Goal: Find contact information: Find contact information

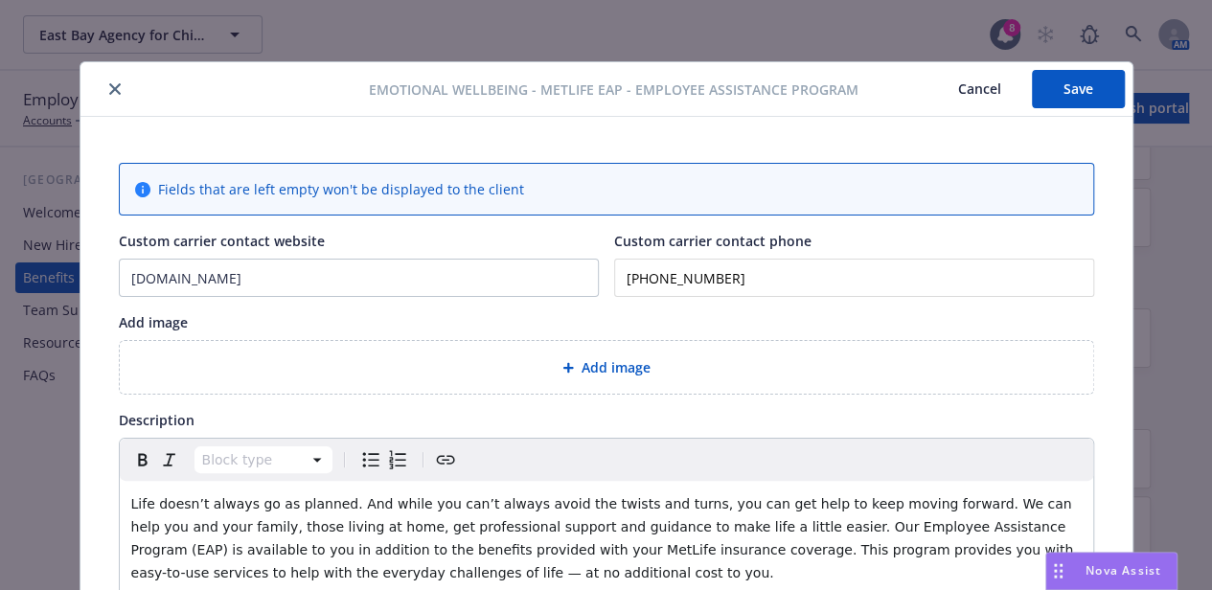
click at [103, 91] on button "close" at bounding box center [114, 89] width 23 height 23
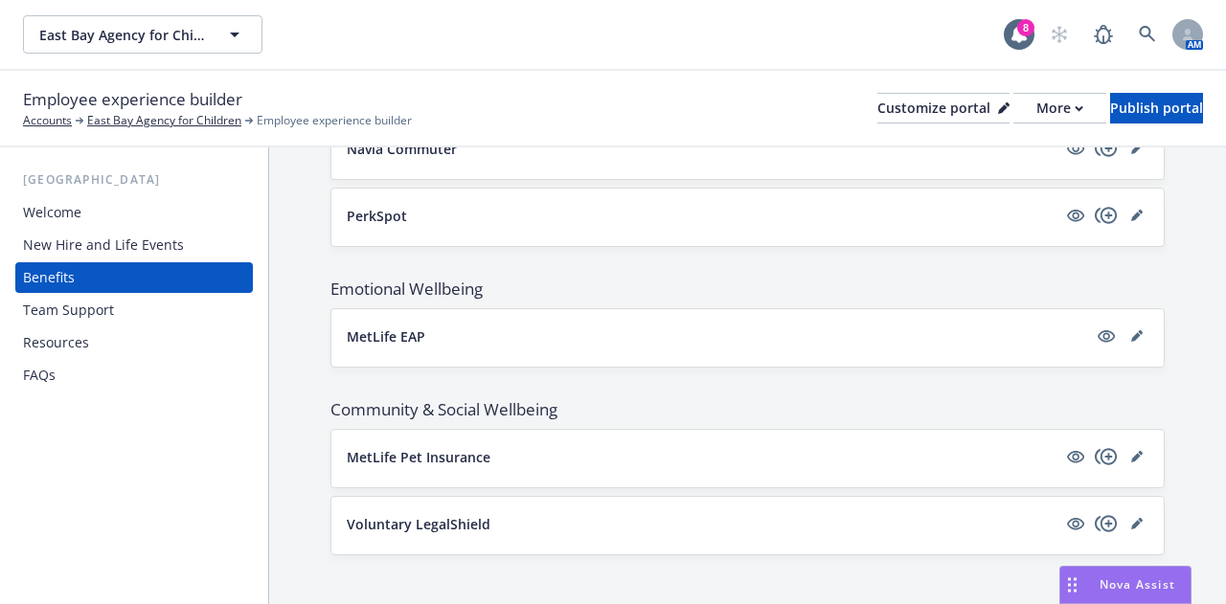
click at [87, 215] on div "Welcome" at bounding box center [134, 212] width 222 height 31
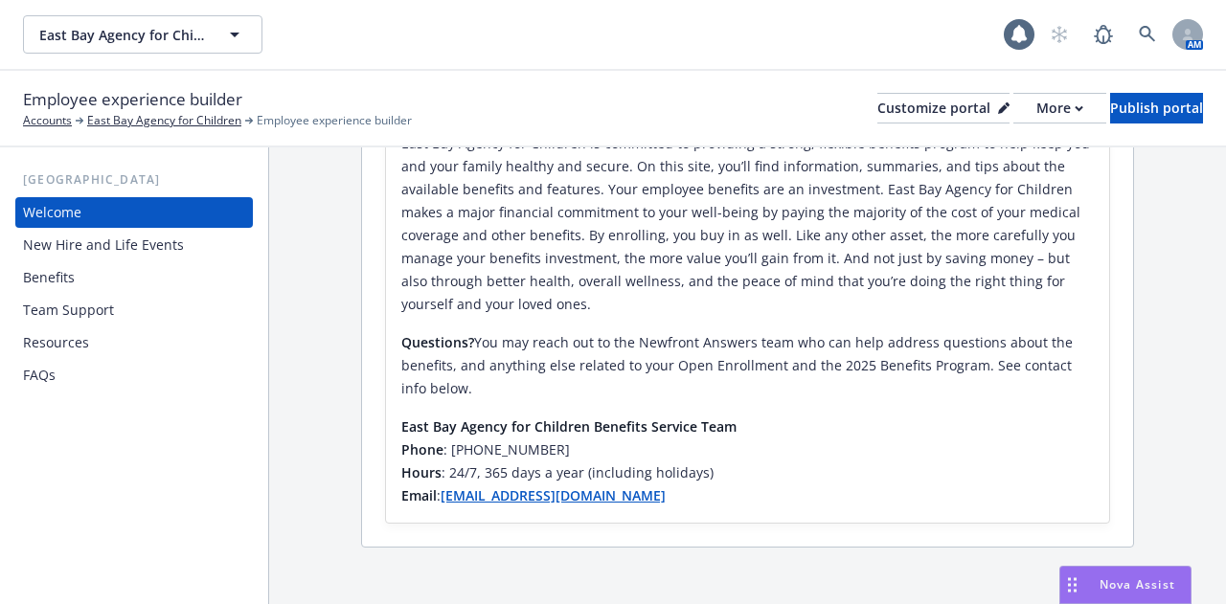
scroll to position [429, 0]
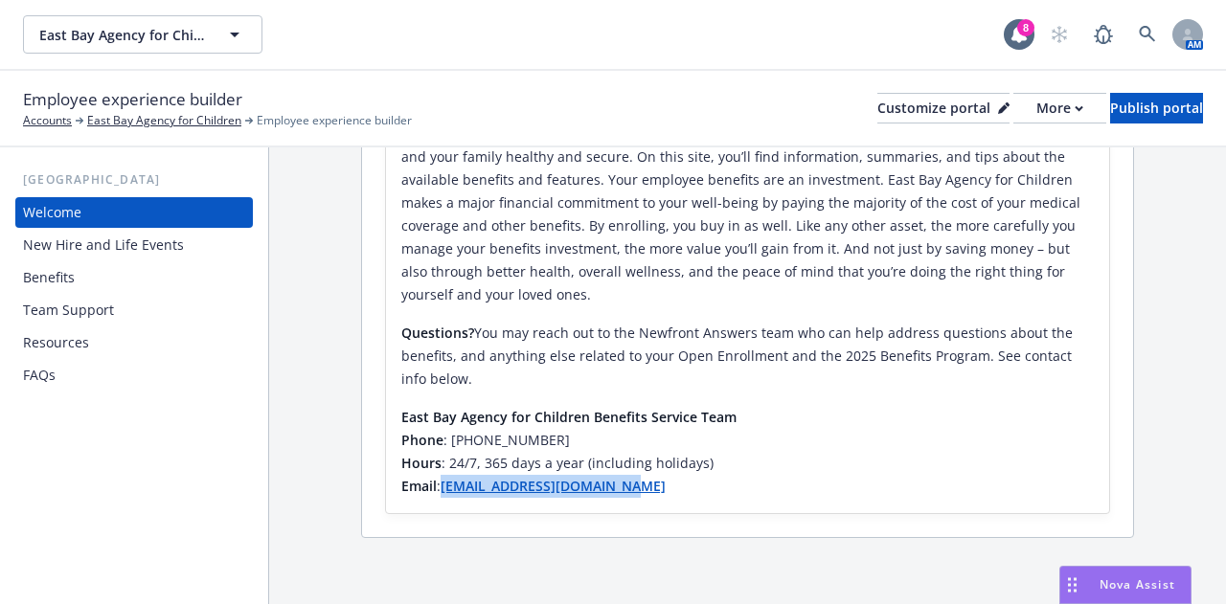
drag, startPoint x: 644, startPoint y: 491, endPoint x: 444, endPoint y: 488, distance: 200.2
click at [444, 488] on h6 "Email : [EMAIL_ADDRESS][DOMAIN_NAME]" at bounding box center [747, 486] width 693 height 23
copy strong "[EMAIL_ADDRESS][DOMAIN_NAME]"
